Goal: Transaction & Acquisition: Purchase product/service

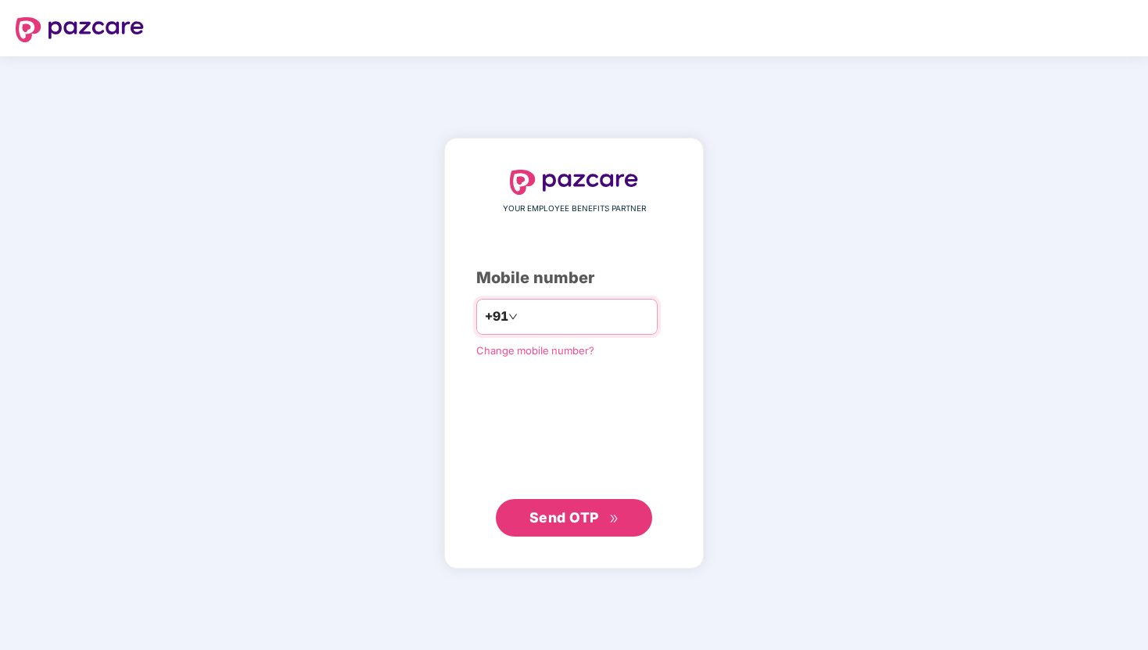
click at [584, 322] on input "number" at bounding box center [585, 316] width 128 height 25
type input "**********"
click at [585, 499] on button "Send OTP" at bounding box center [574, 517] width 156 height 38
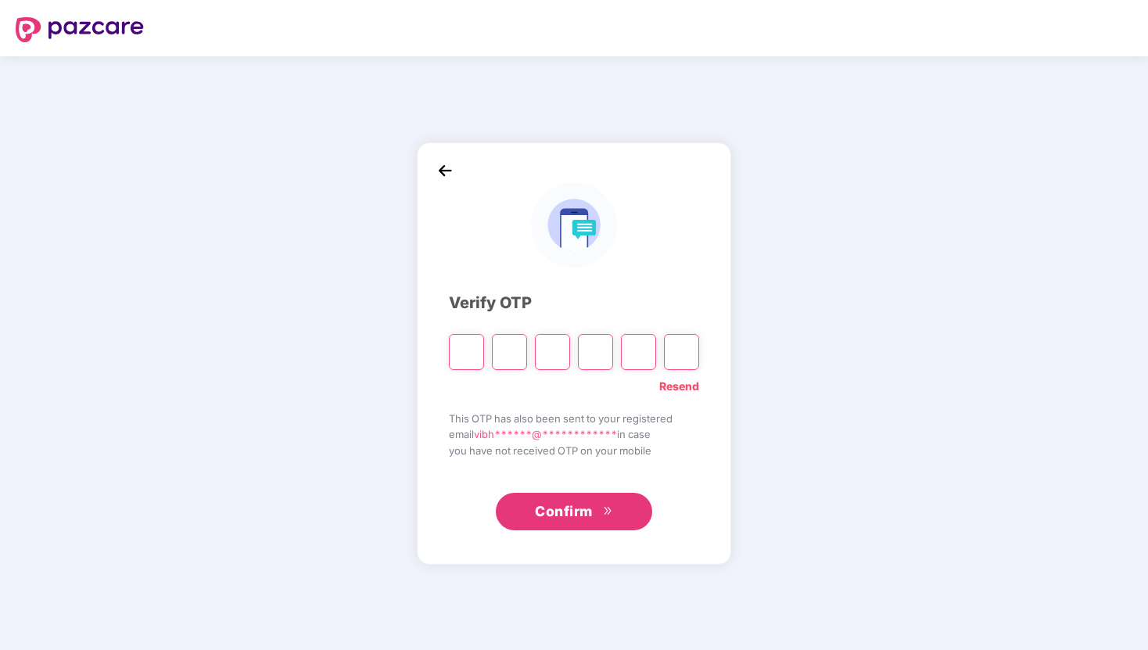
type input "*"
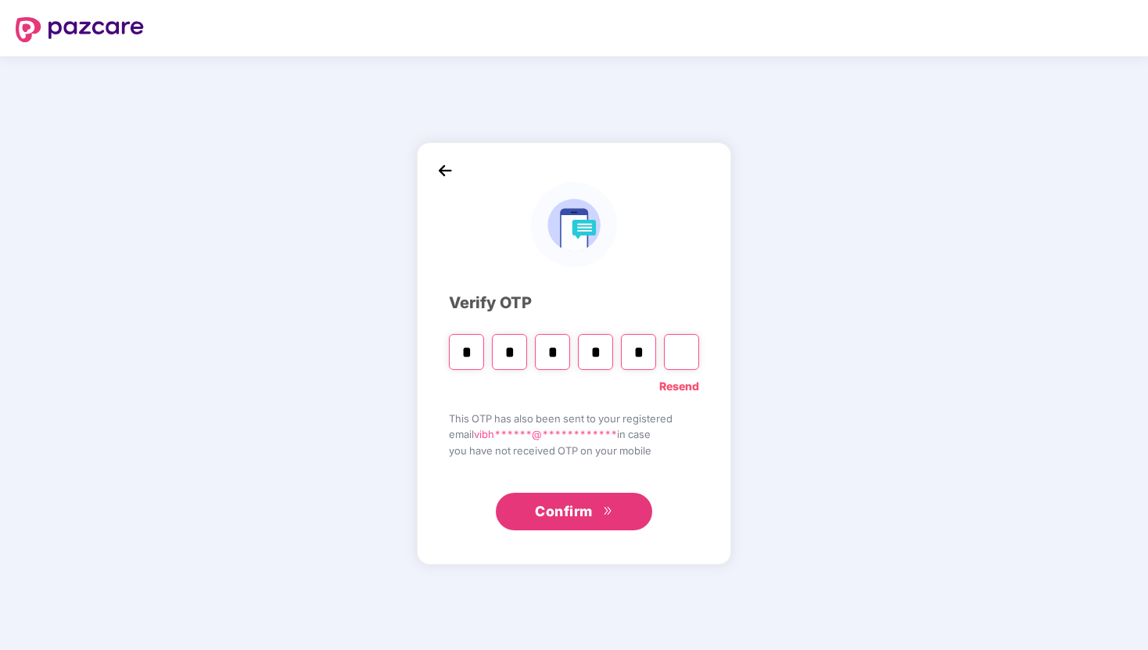
type input "*"
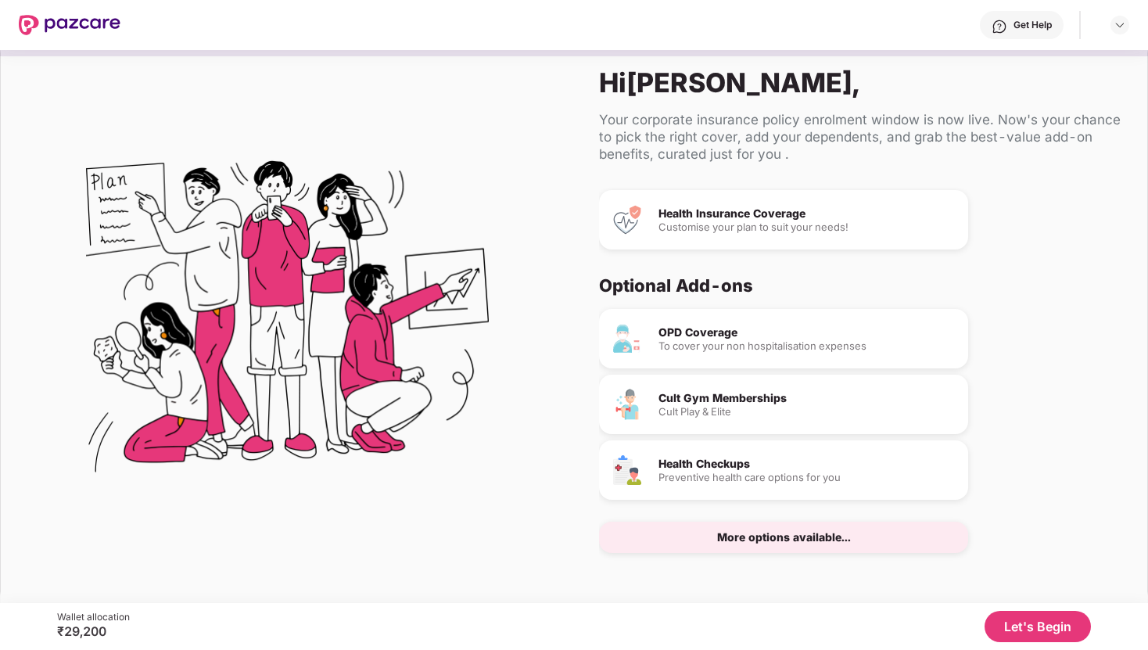
scroll to position [23, 0]
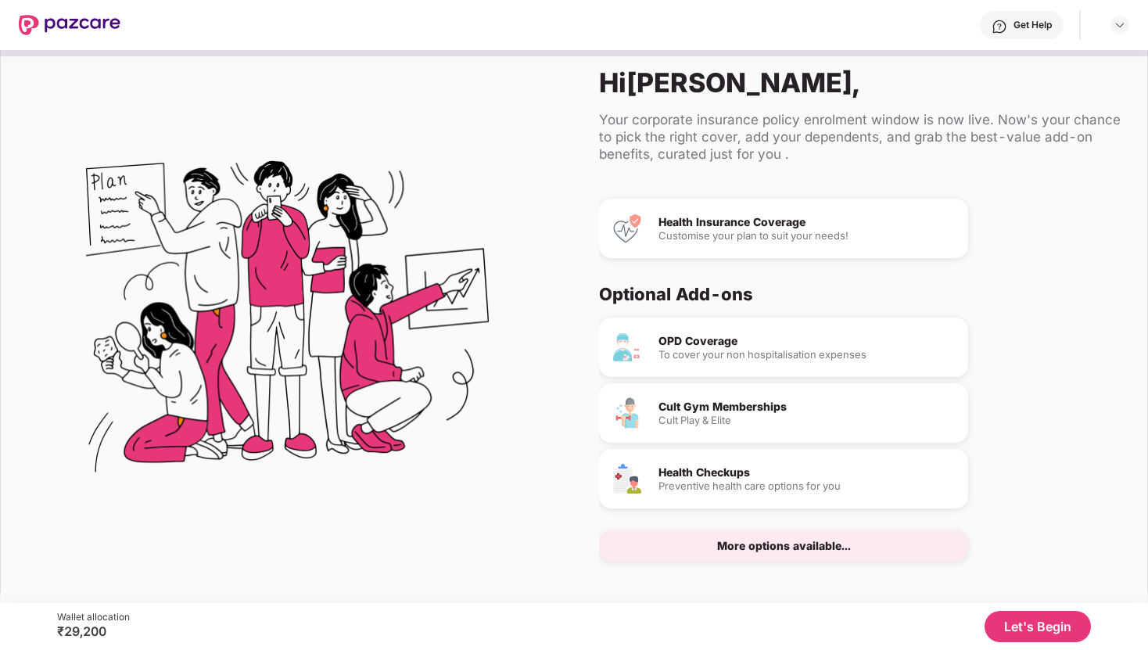
click at [1022, 625] on button "Let's Begin" at bounding box center [1037, 625] width 106 height 31
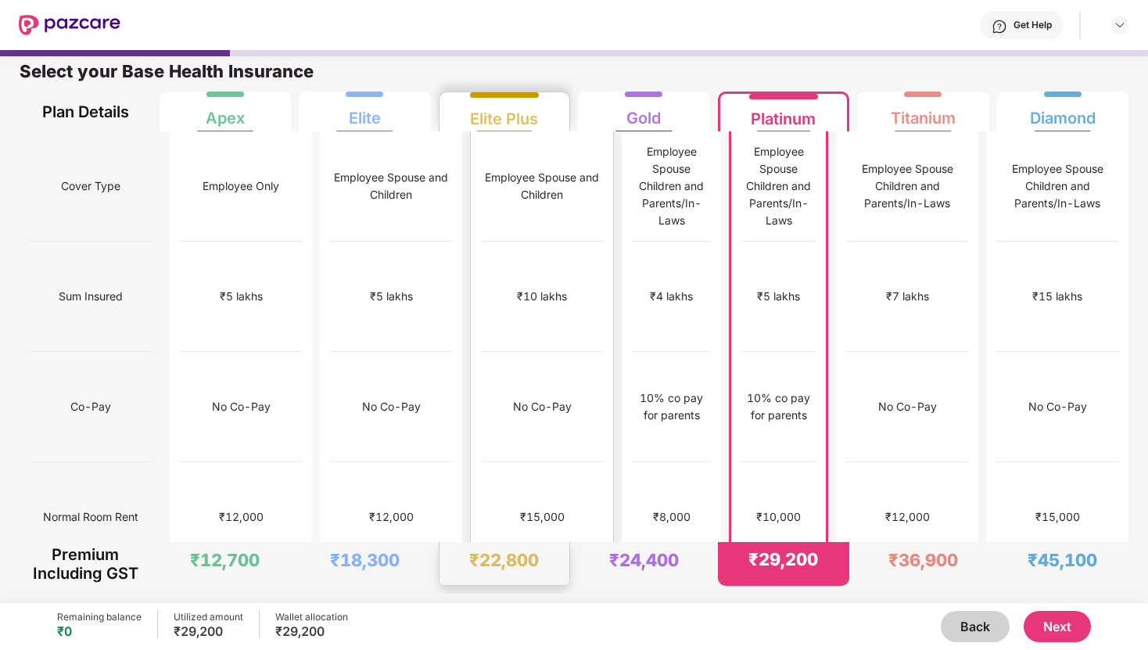
scroll to position [0, 0]
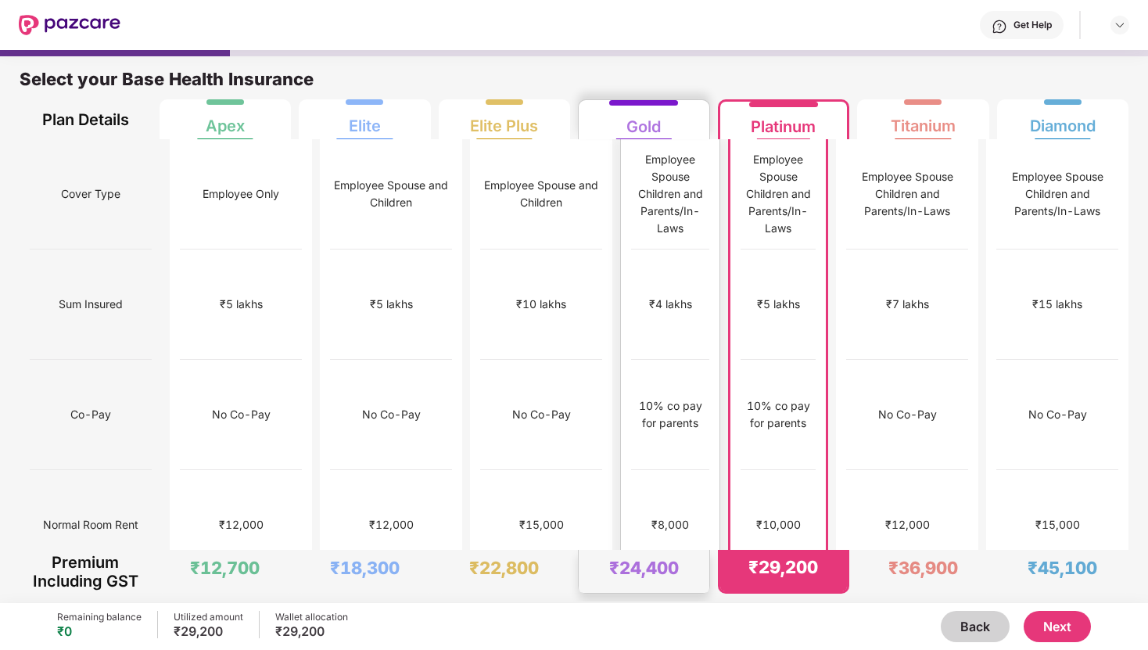
click at [643, 132] on div "Gold" at bounding box center [643, 120] width 34 height 31
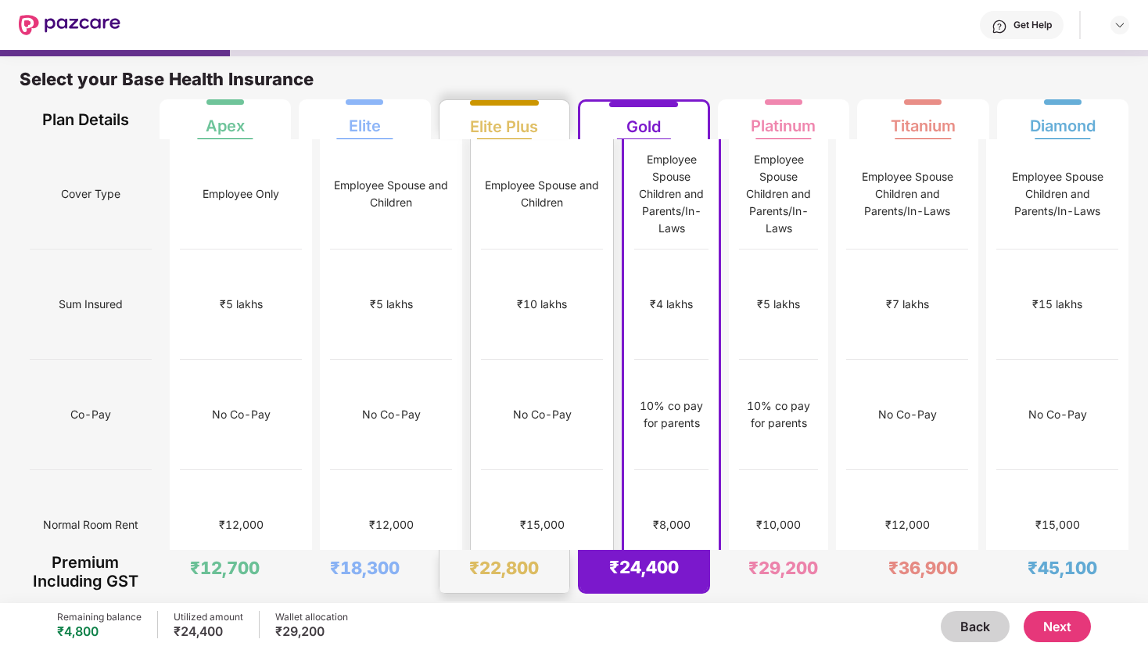
click at [527, 130] on div "Elite Plus" at bounding box center [504, 120] width 68 height 31
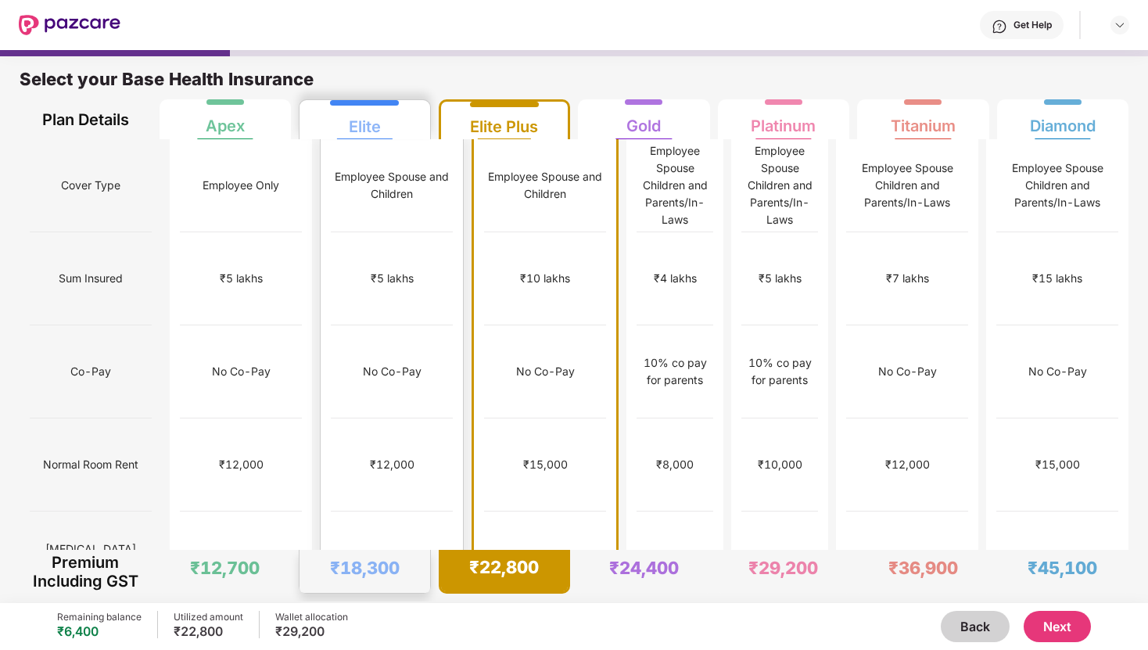
click at [367, 131] on div "Elite" at bounding box center [365, 120] width 32 height 31
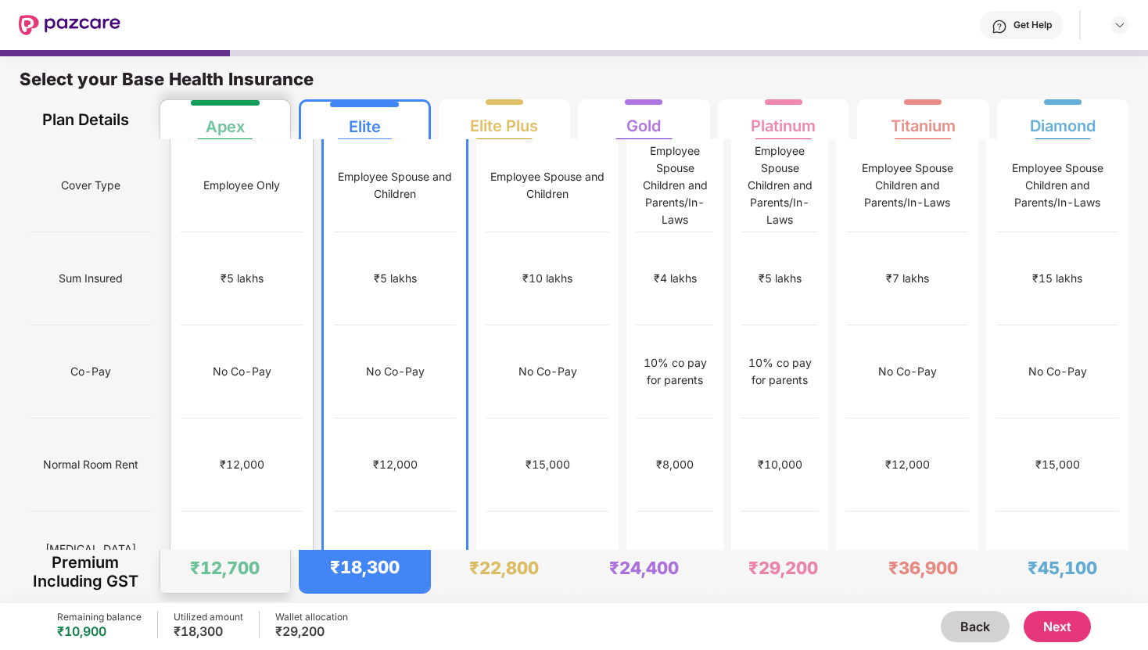
click at [239, 127] on div "Apex" at bounding box center [225, 120] width 39 height 31
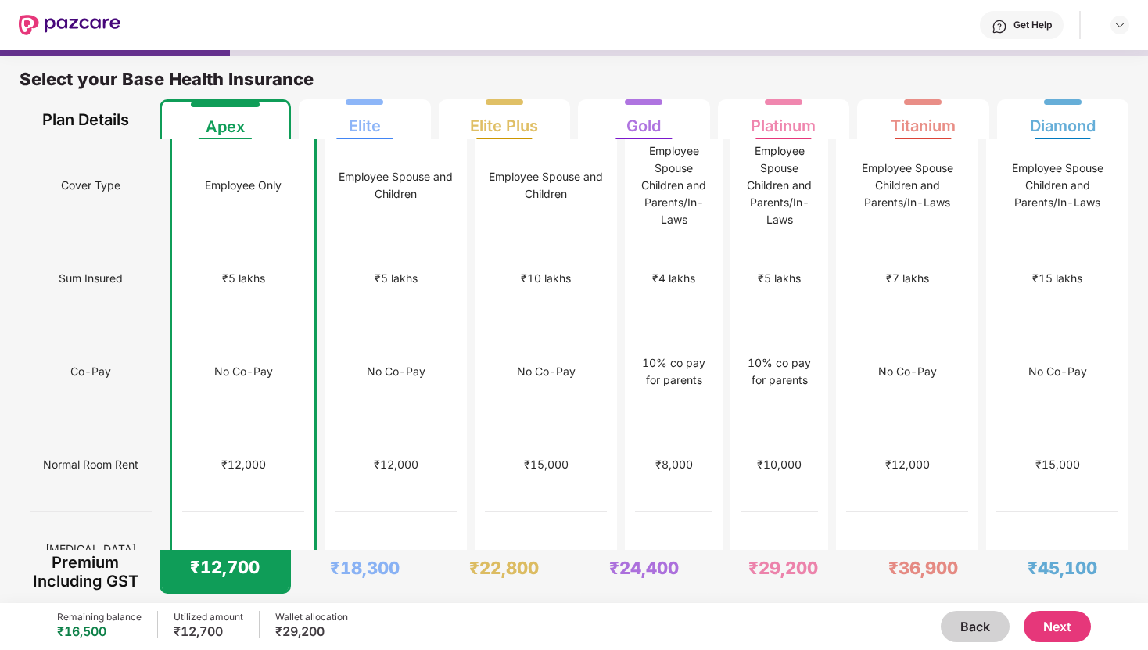
click at [1062, 621] on button "Next" at bounding box center [1056, 625] width 67 height 31
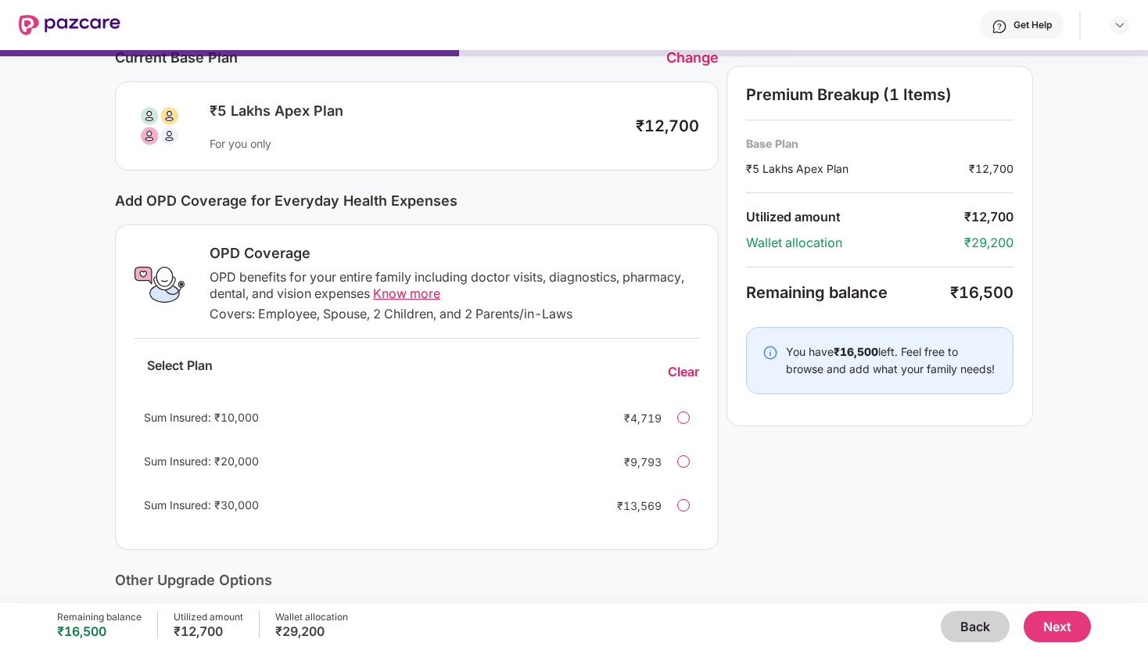
scroll to position [107, 0]
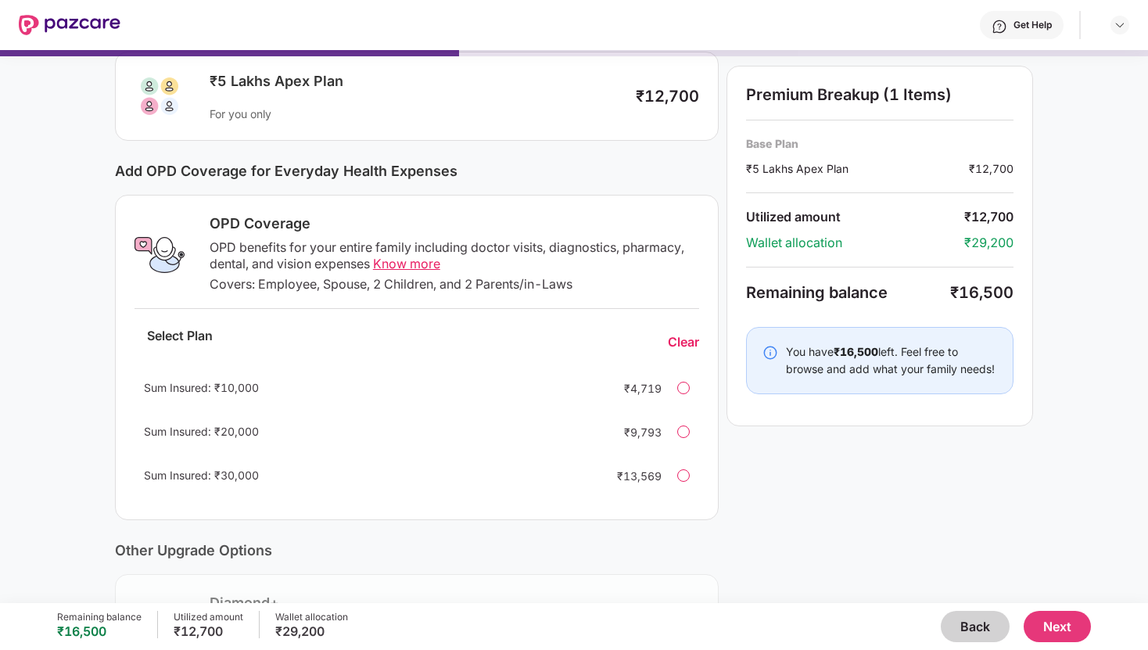
click at [686, 477] on div at bounding box center [683, 475] width 13 height 13
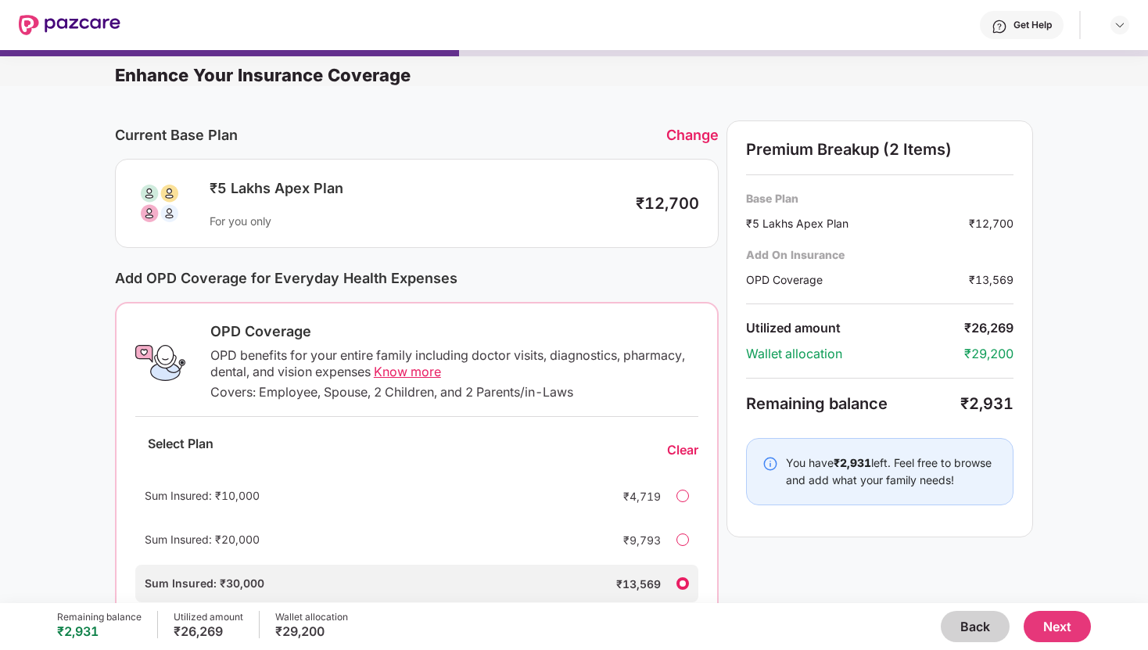
scroll to position [200, 0]
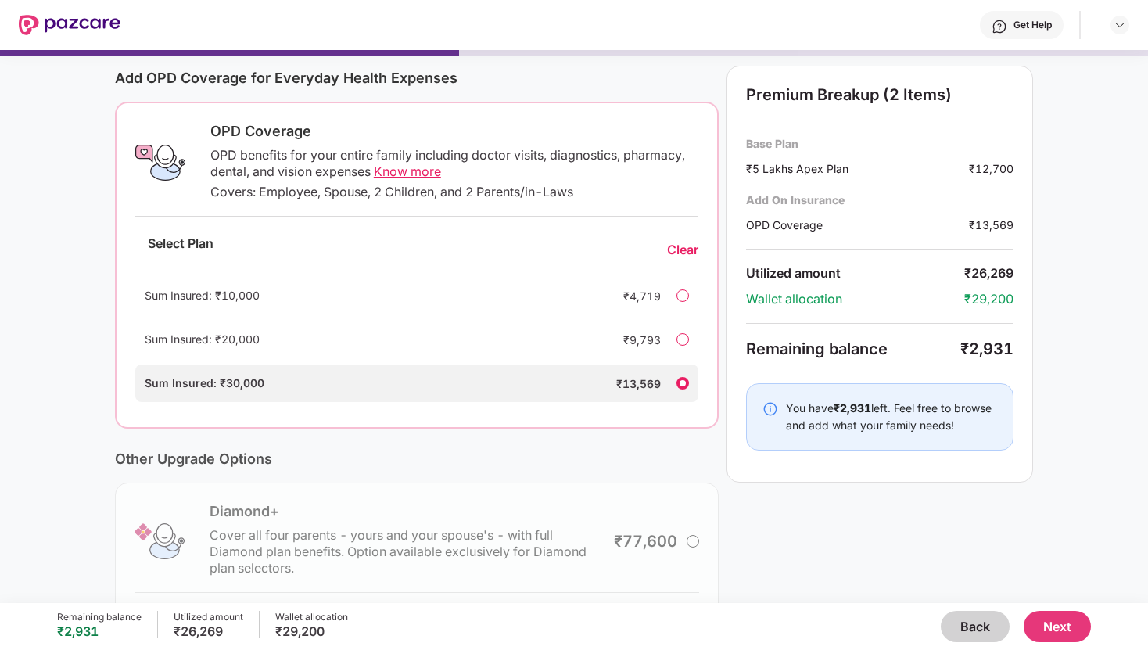
click at [1065, 619] on button "Next" at bounding box center [1056, 625] width 67 height 31
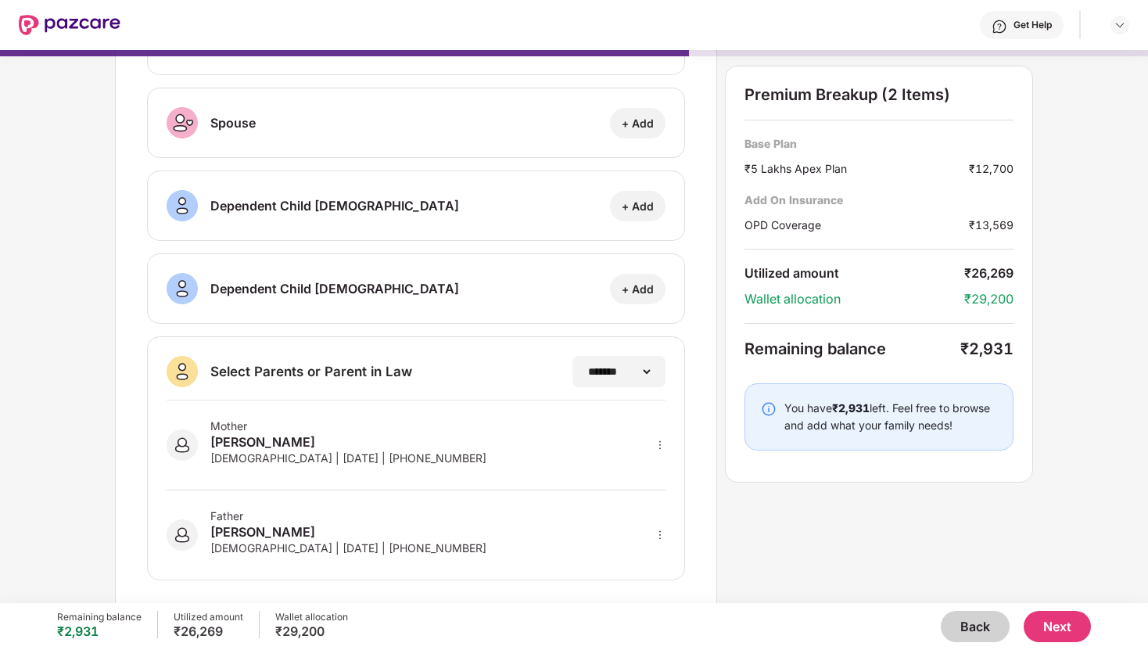
scroll to position [163, 0]
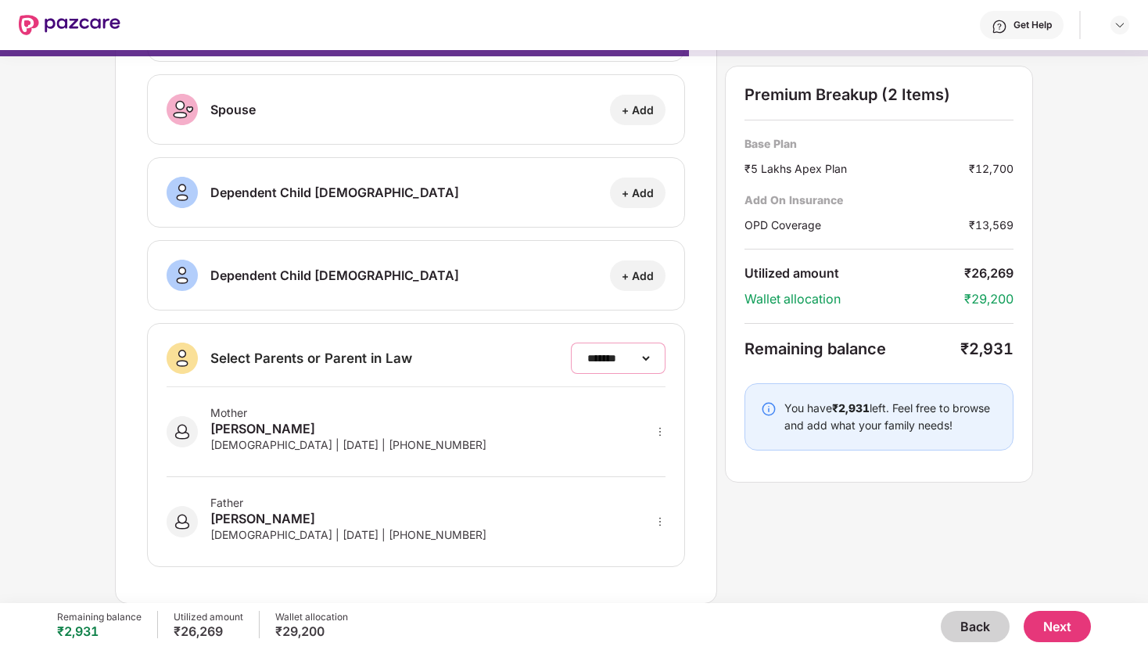
click at [641, 353] on select "**********" at bounding box center [618, 358] width 68 height 13
click at [1059, 623] on button "Next" at bounding box center [1056, 625] width 67 height 31
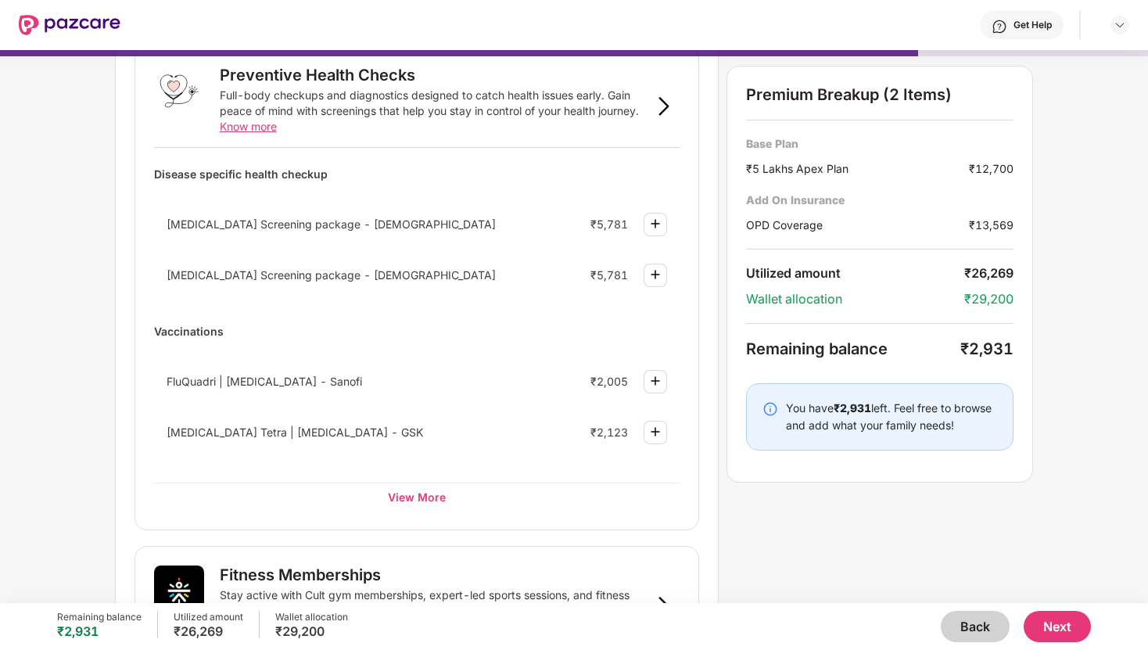
scroll to position [95, 0]
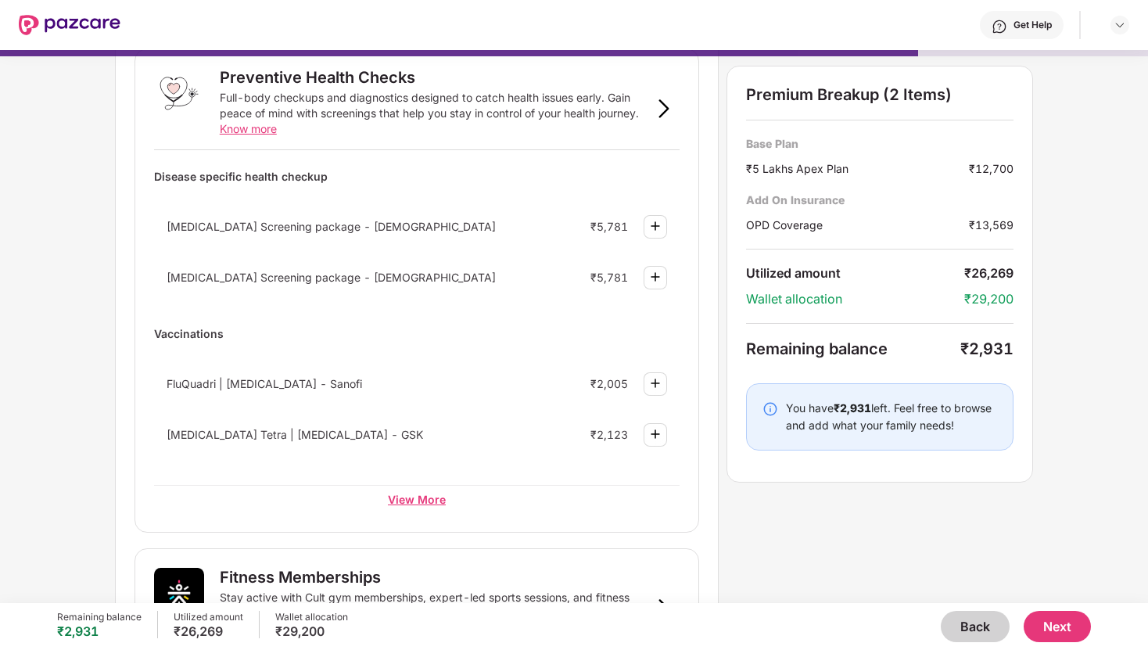
click at [421, 486] on div "View More" at bounding box center [416, 499] width 525 height 28
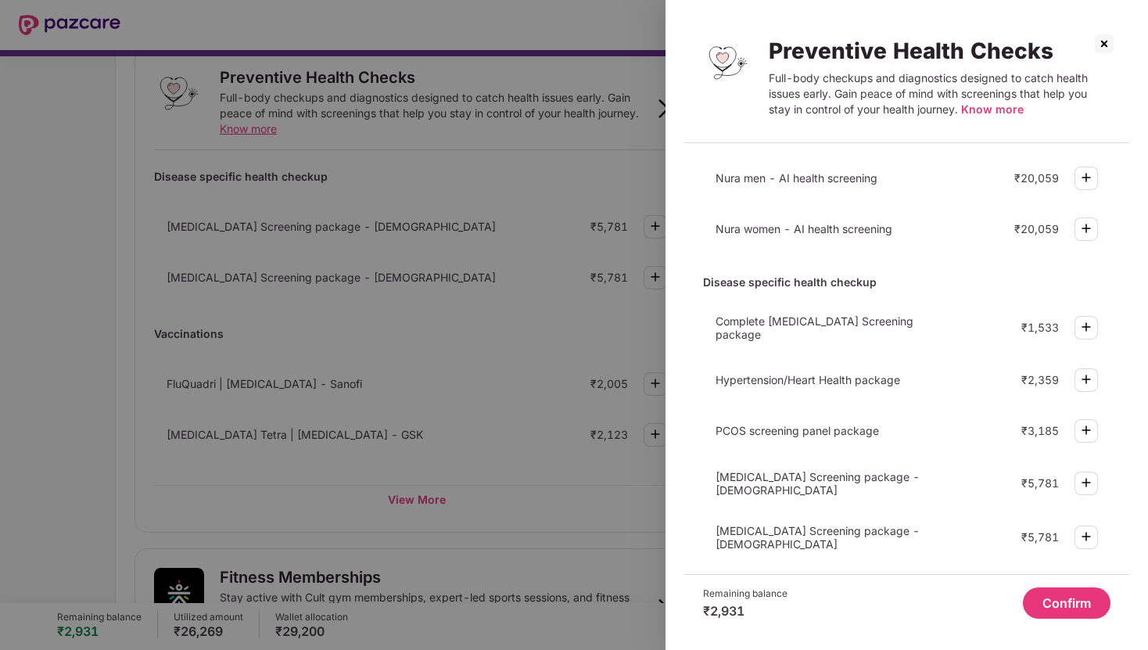
scroll to position [399, 0]
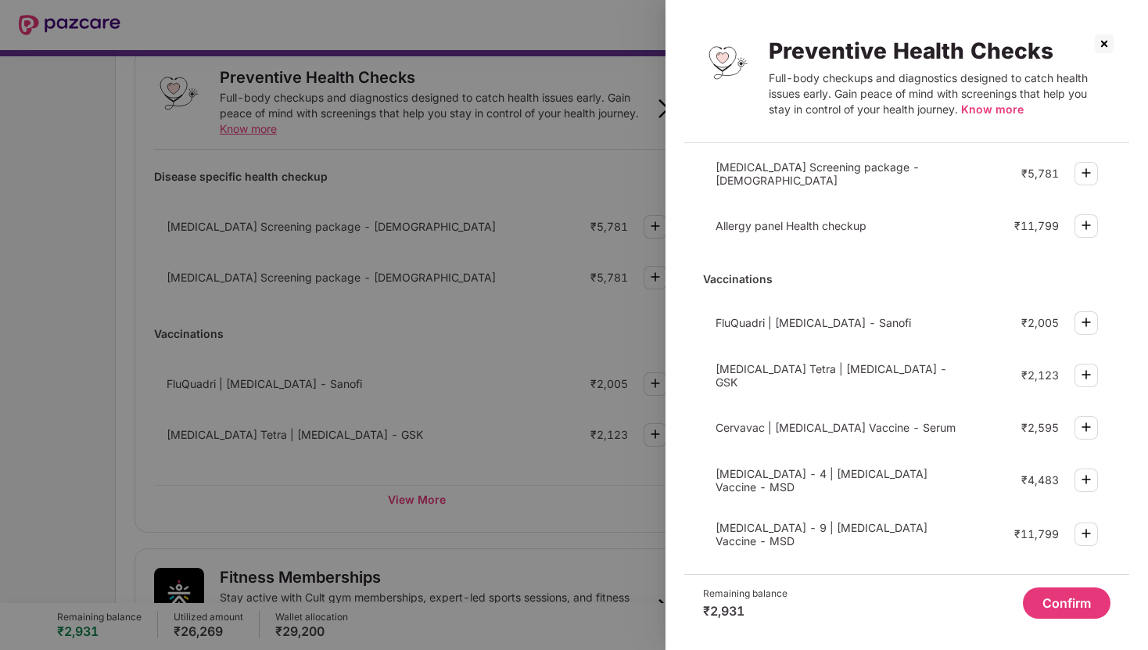
click at [1108, 39] on img at bounding box center [1103, 43] width 25 height 25
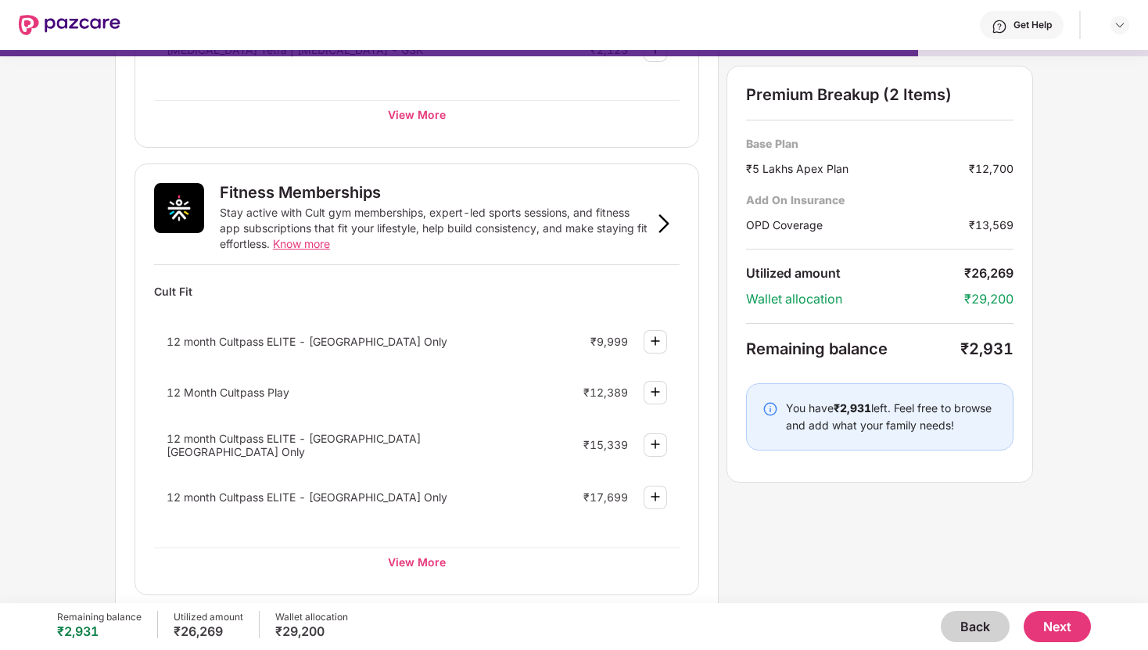
scroll to position [554, 0]
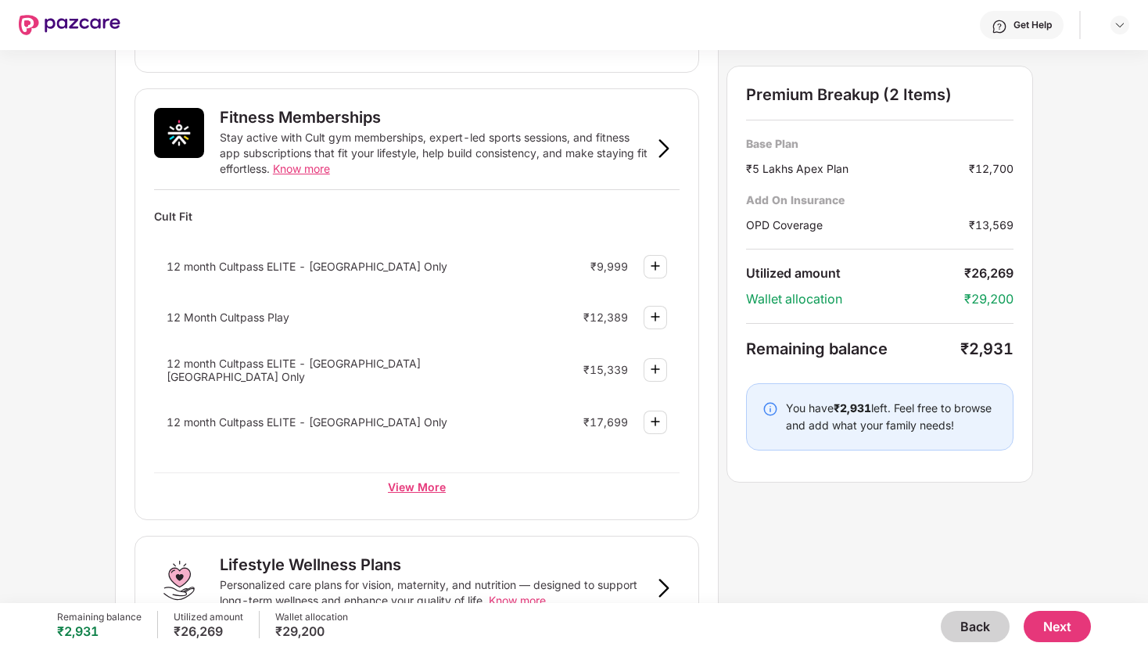
click at [422, 484] on div "View More" at bounding box center [416, 486] width 525 height 28
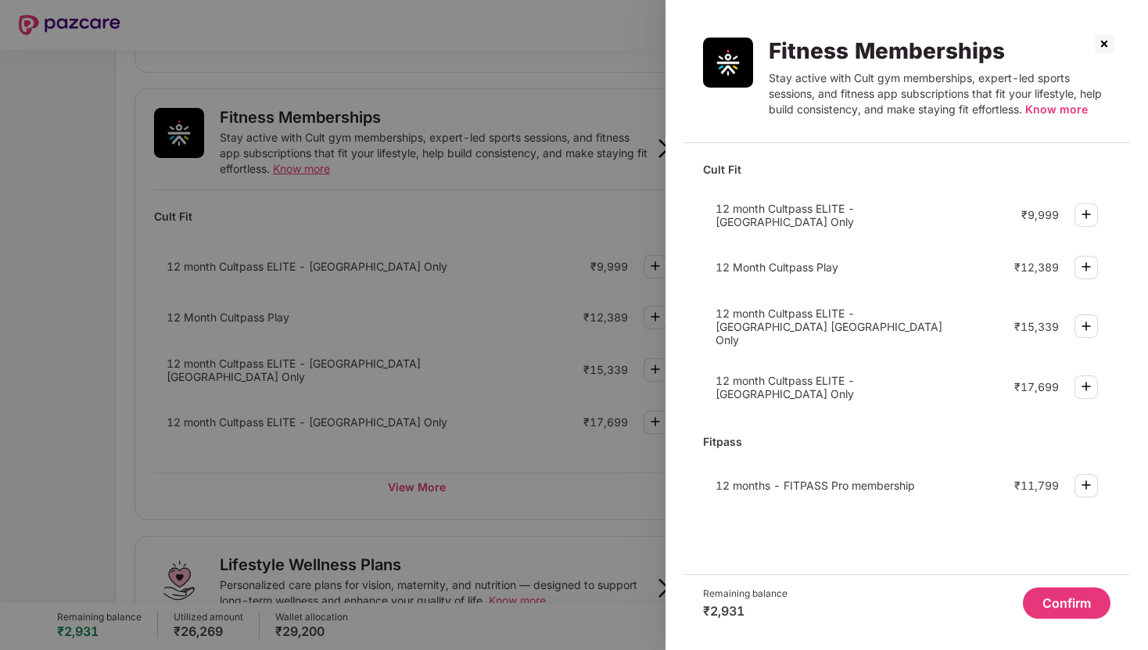
click at [1101, 42] on img at bounding box center [1103, 43] width 25 height 25
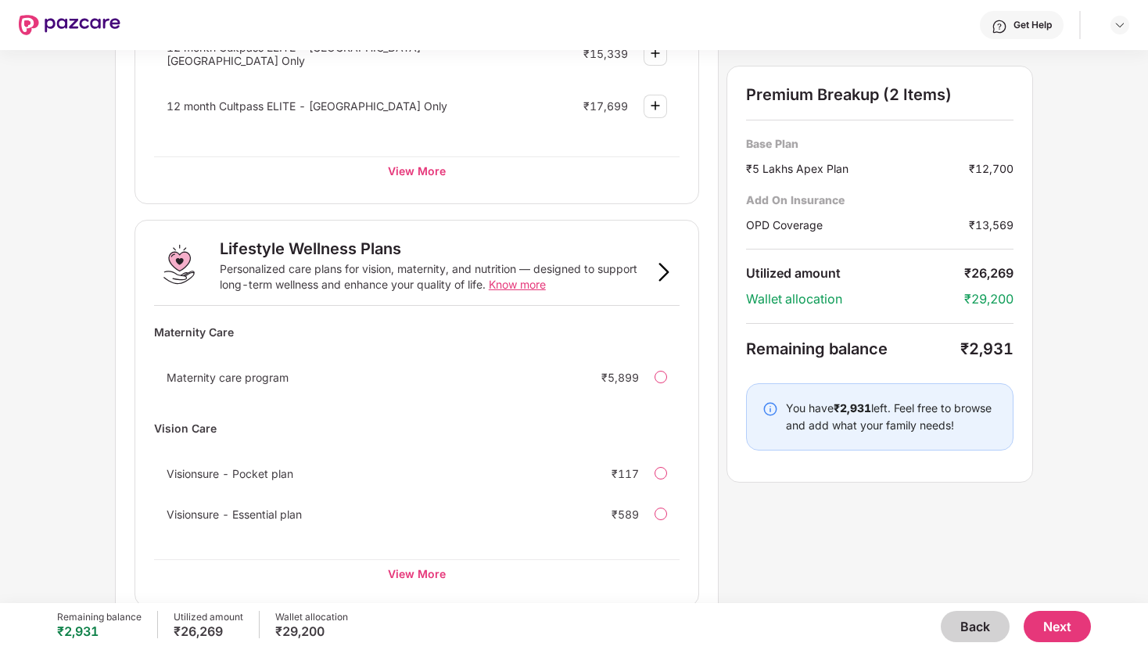
scroll to position [890, 0]
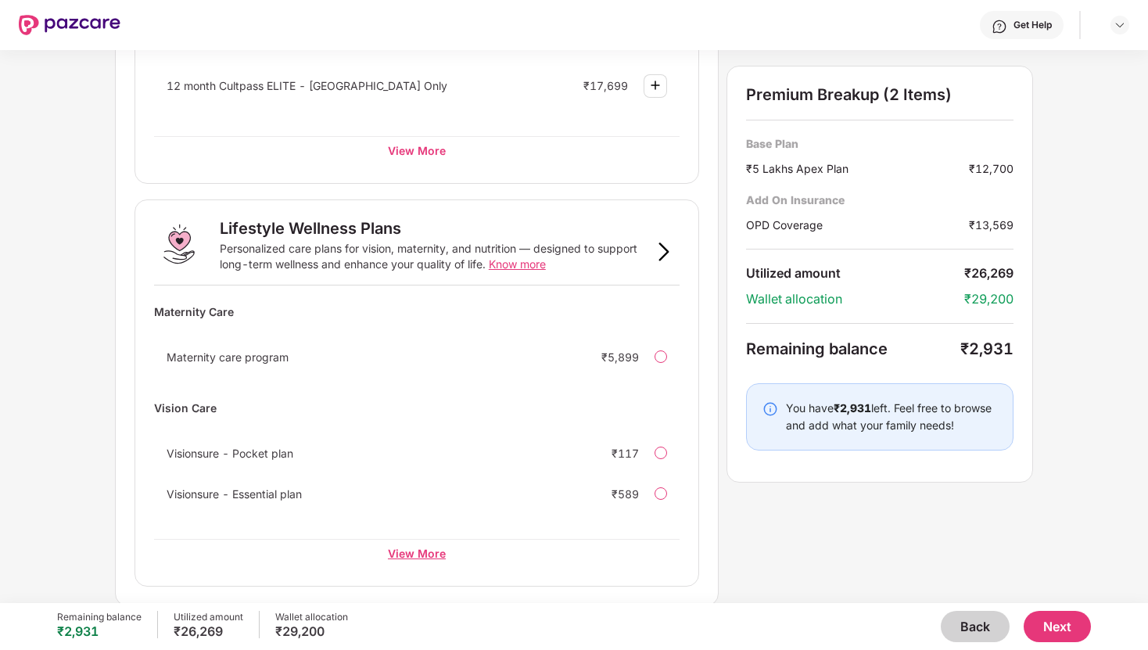
click at [443, 550] on div "View More" at bounding box center [416, 553] width 525 height 28
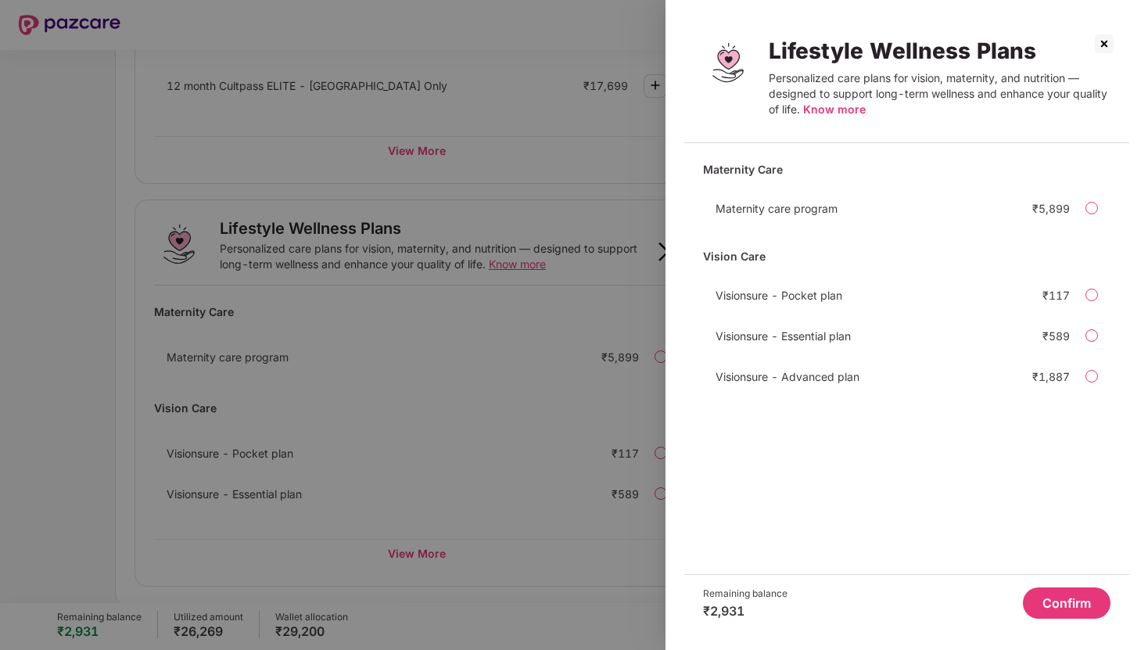
click at [1106, 38] on img at bounding box center [1103, 43] width 25 height 25
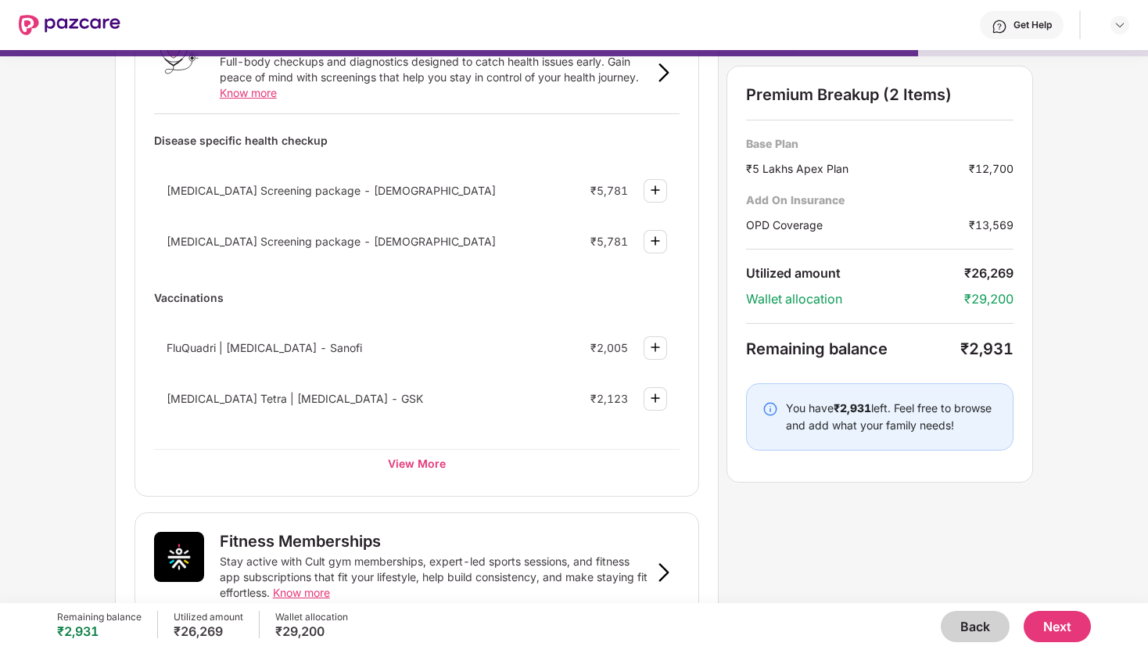
scroll to position [0, 0]
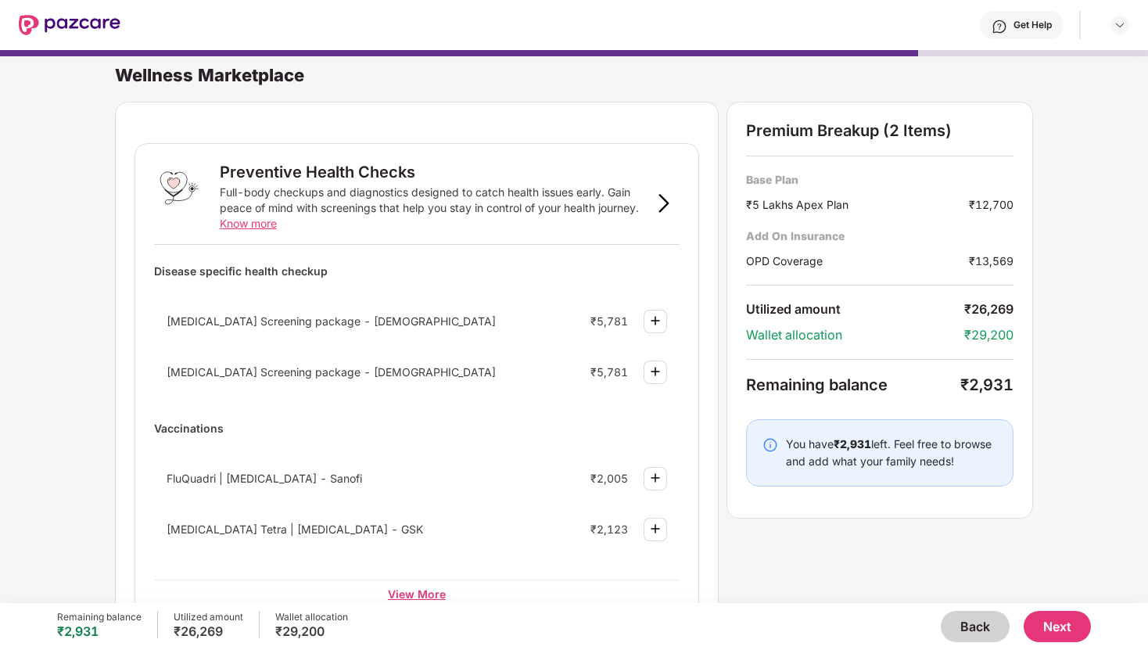
click at [409, 589] on div "View More" at bounding box center [416, 593] width 525 height 28
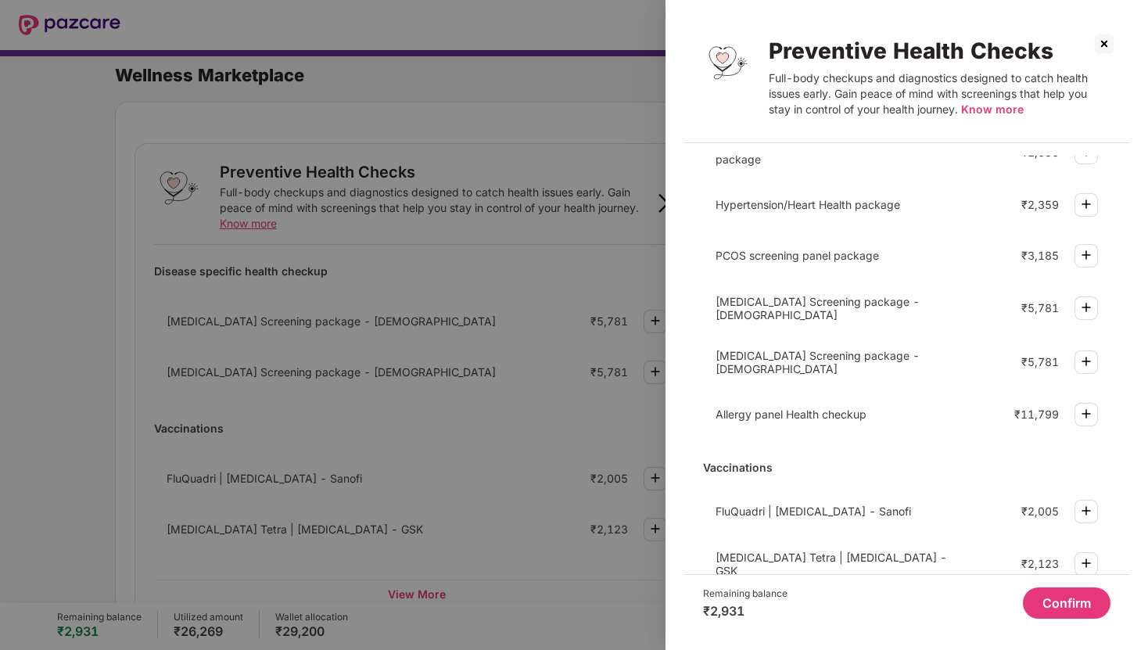
scroll to position [211, 0]
click at [1085, 360] on img at bounding box center [1085, 360] width 19 height 19
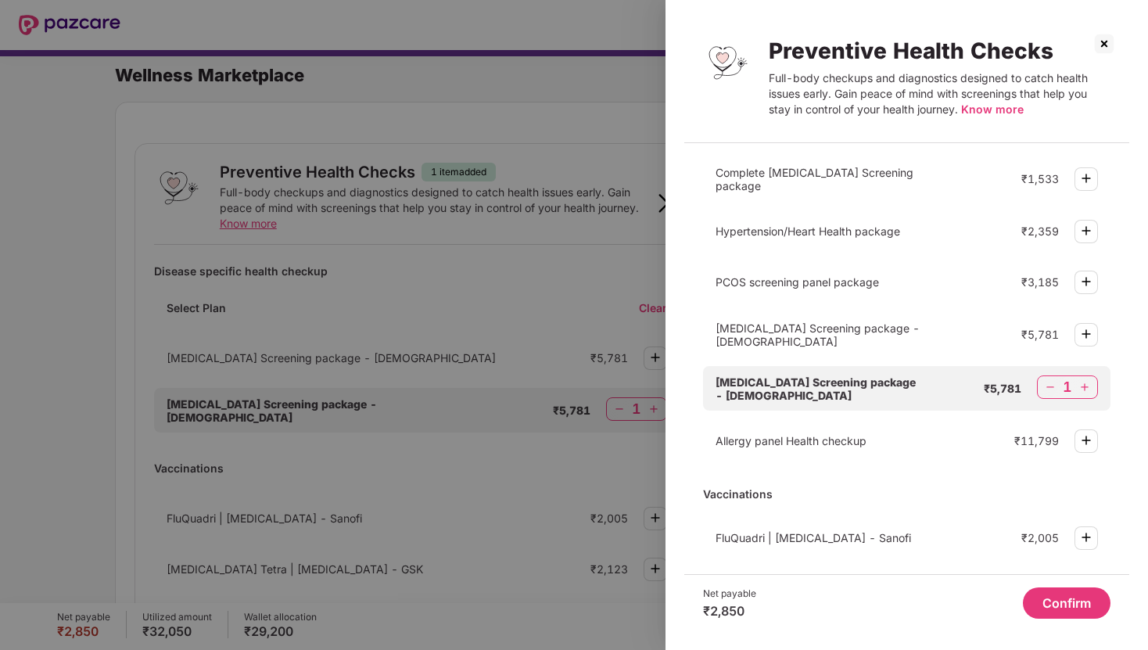
scroll to position [238, 0]
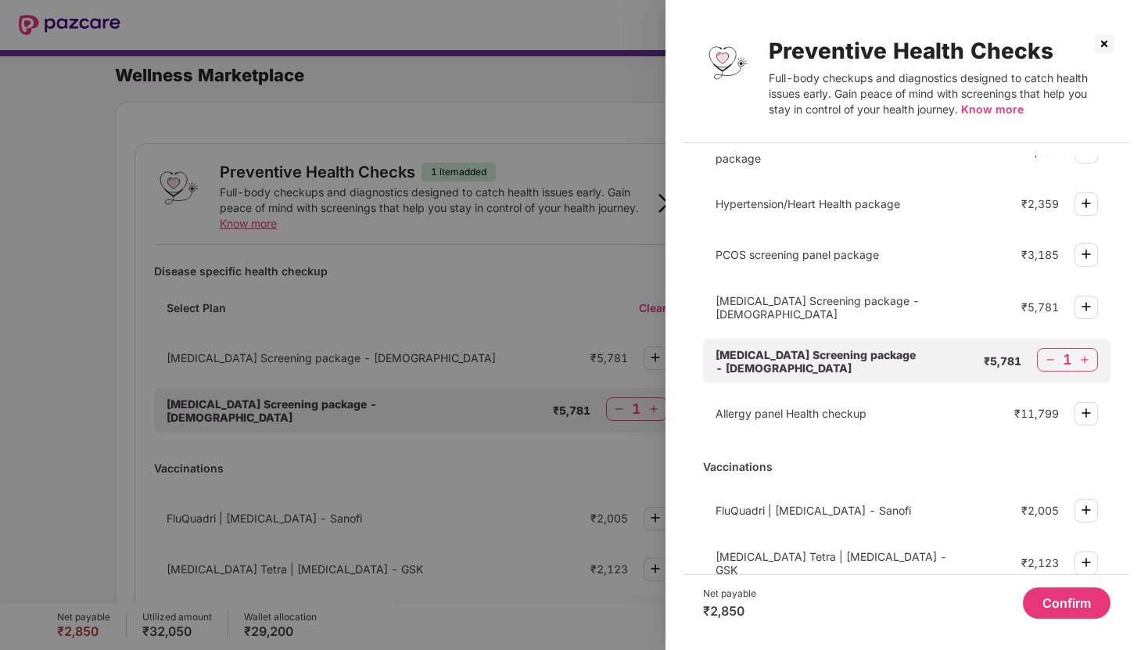
click at [1104, 45] on img at bounding box center [1103, 43] width 25 height 25
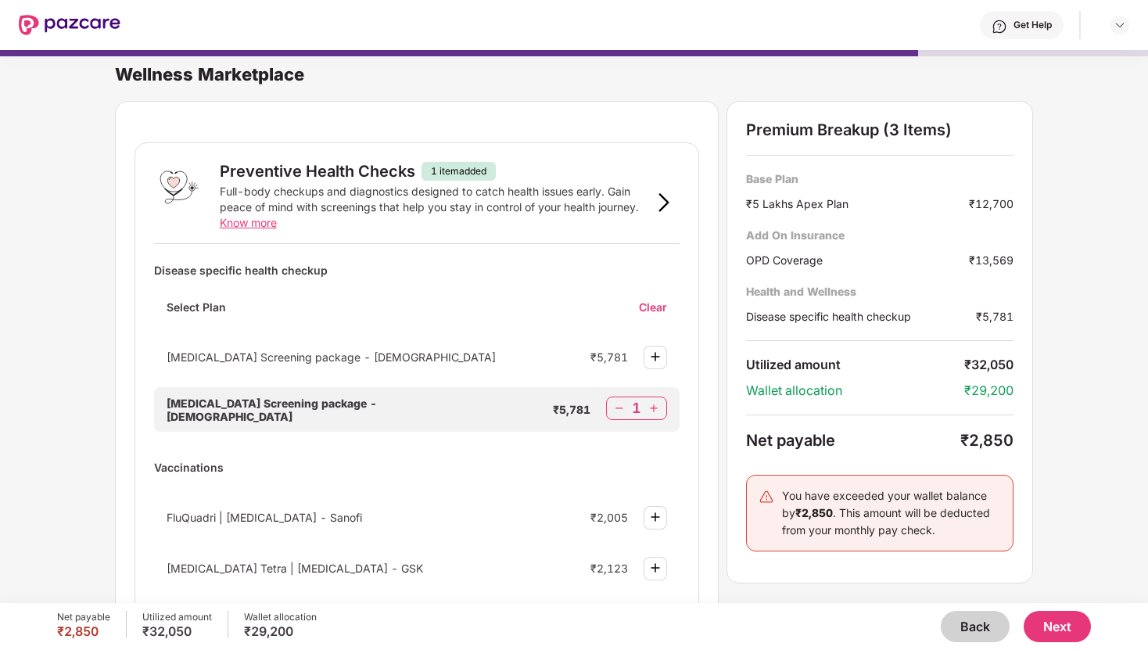
scroll to position [0, 0]
